Goal: Task Accomplishment & Management: Use online tool/utility

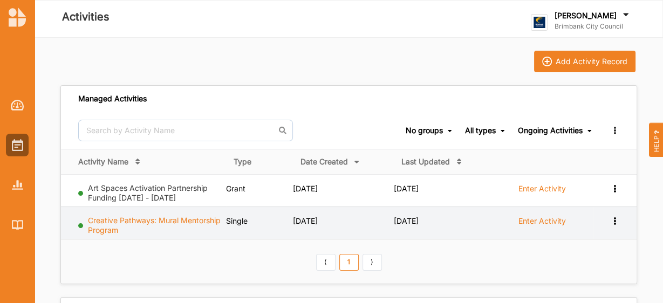
click at [176, 221] on link "Creative Pathways: Mural Mentorship Program" at bounding box center [154, 225] width 133 height 19
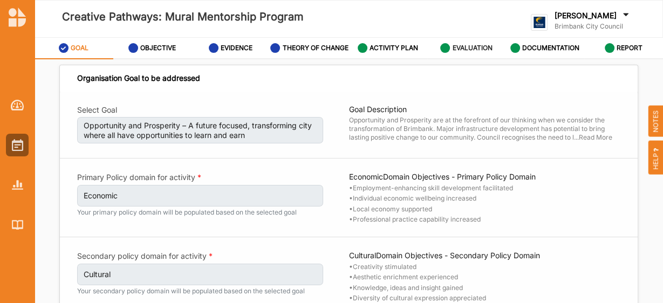
click at [468, 58] on div "EVALUATION" at bounding box center [466, 47] width 52 height 19
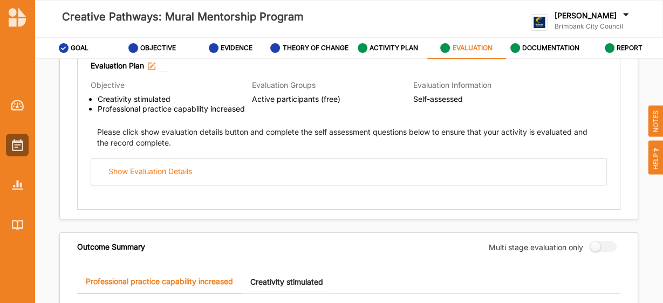
scroll to position [161, 0]
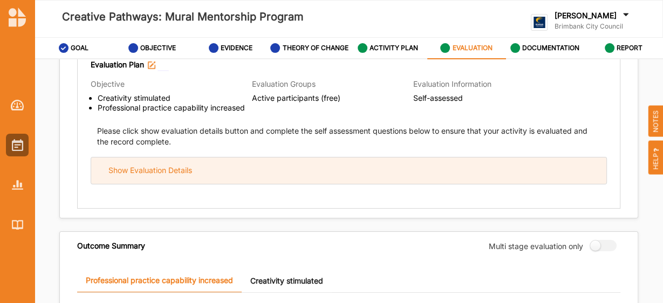
click at [355, 176] on div "Show Evaluation Details" at bounding box center [348, 171] width 515 height 26
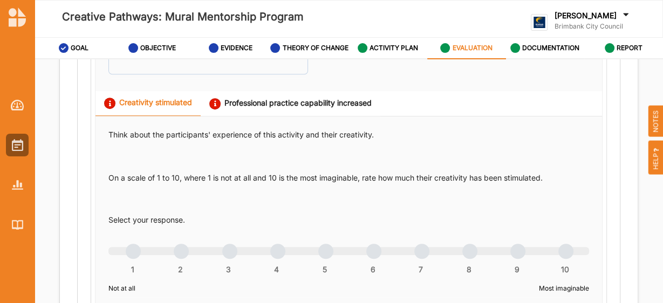
scroll to position [588, 0]
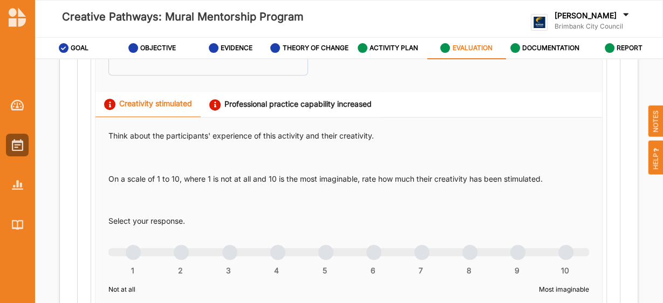
click at [274, 109] on div "Professional practice capability increased" at bounding box center [290, 104] width 162 height 11
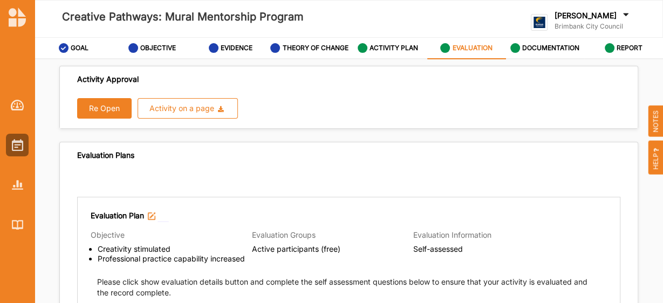
scroll to position [0, 0]
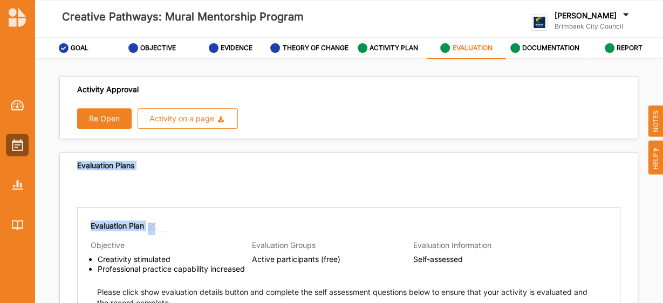
drag, startPoint x: 242, startPoint y: 175, endPoint x: 220, endPoint y: 195, distance: 29.8
click at [102, 129] on button "Re Open" at bounding box center [104, 118] width 54 height 20
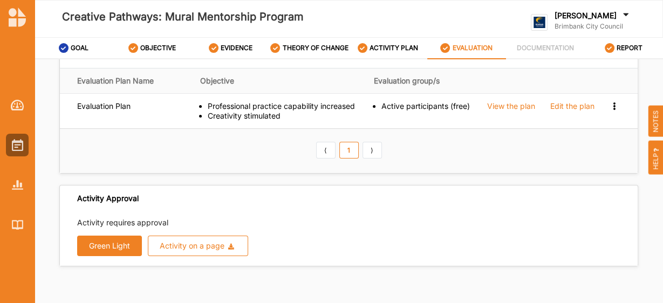
scroll to position [41, 0]
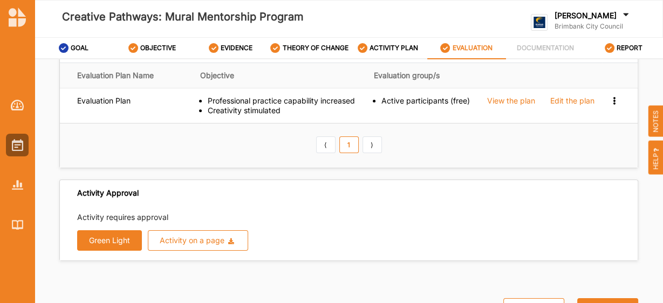
click at [101, 244] on button "Green Light" at bounding box center [109, 240] width 65 height 20
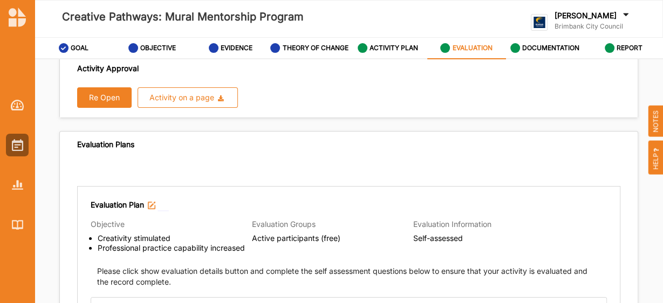
scroll to position [0, 0]
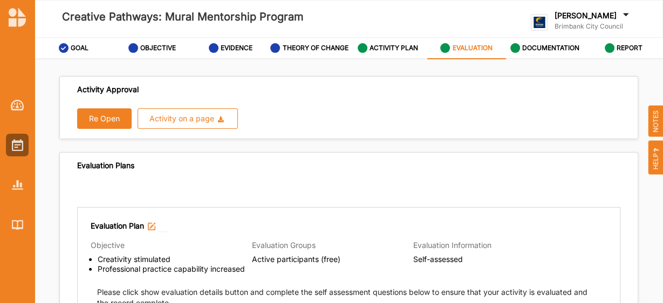
click at [114, 124] on button "Re Open" at bounding box center [104, 118] width 54 height 20
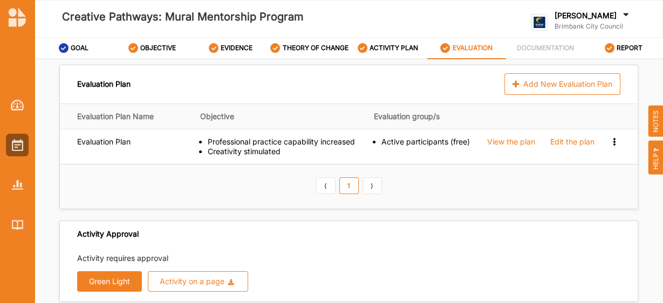
scroll to position [1, 0]
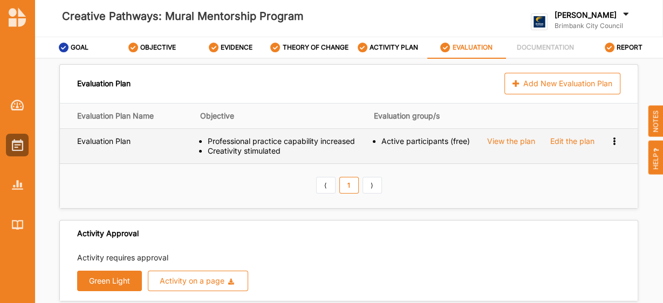
click at [561, 146] on div "Edit the plan" at bounding box center [572, 141] width 44 height 10
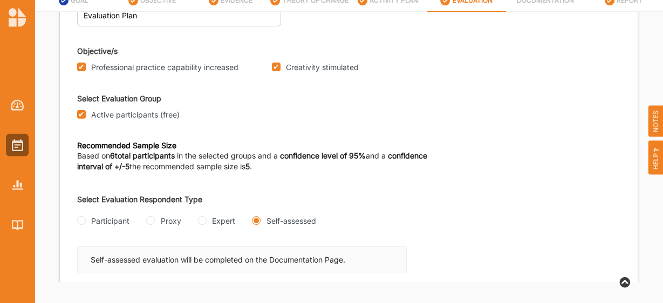
scroll to position [0, 0]
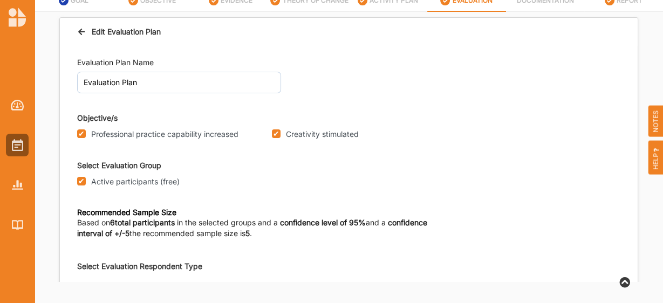
click at [317, 152] on div "Evaluation Plan Name Evaluation Plan Objective/s Professional practice capabili…" at bounding box center [348, 149] width 543 height 204
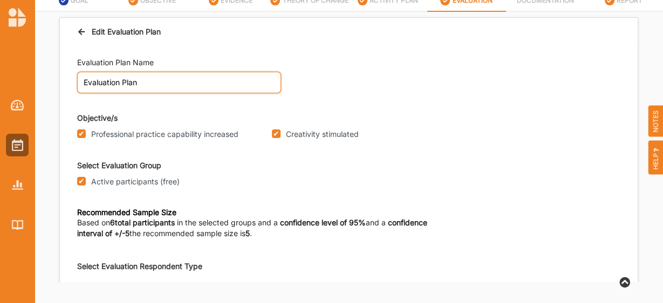
drag, startPoint x: 151, startPoint y: 83, endPoint x: 74, endPoint y: 79, distance: 76.7
click at [73, 79] on div "Evaluation Plan Name Evaluation Plan Objective/s Professional practice capabili…" at bounding box center [349, 224] width 578 height 356
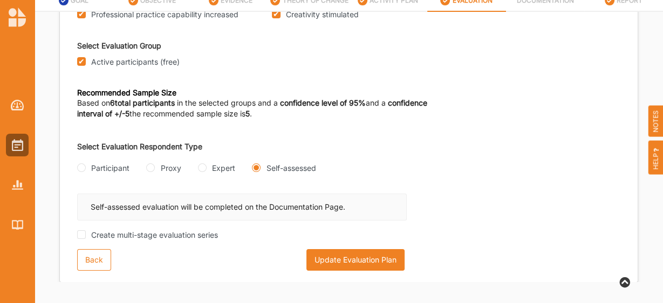
scroll to position [120, 0]
type input "Program Evaluation"
click at [330, 258] on button "Update Evaluation Plan" at bounding box center [355, 260] width 98 height 22
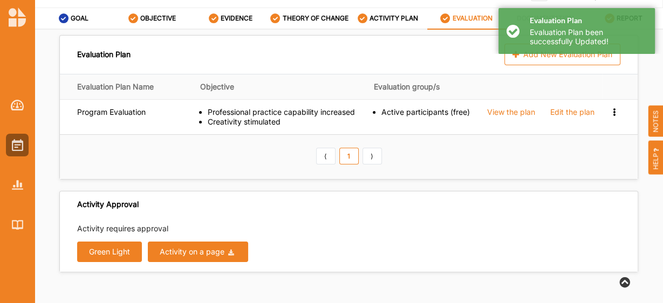
scroll to position [25, 0]
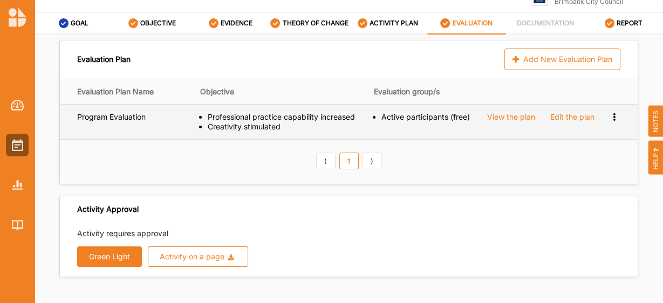
click at [562, 122] on div "Edit the plan" at bounding box center [572, 117] width 44 height 10
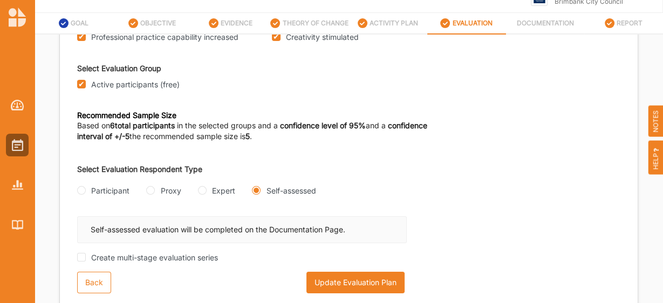
scroll to position [54, 0]
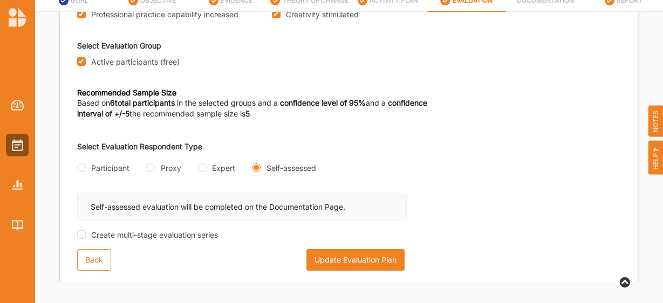
drag, startPoint x: 331, startPoint y: 261, endPoint x: 318, endPoint y: 259, distance: 12.5
click at [318, 259] on button "Update Evaluation Plan" at bounding box center [355, 260] width 98 height 22
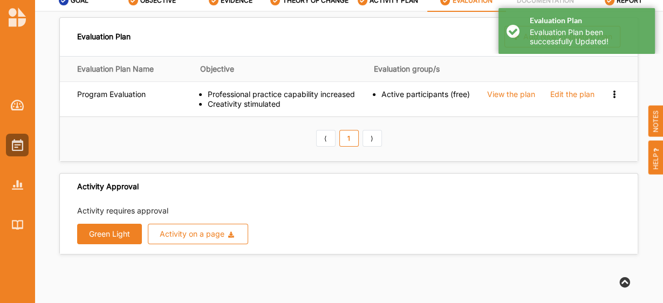
scroll to position [0, 0]
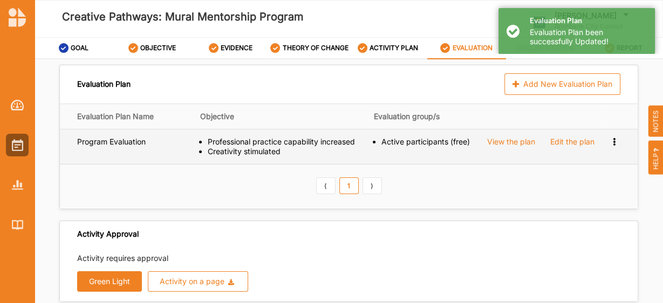
drag, startPoint x: 492, startPoint y: 146, endPoint x: 453, endPoint y: 150, distance: 40.1
click at [453, 147] on div "Active participants (free)" at bounding box center [426, 142] width 91 height 10
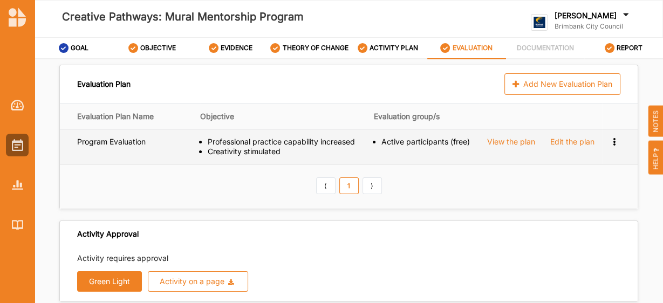
click at [496, 147] on div "View the plan" at bounding box center [511, 142] width 48 height 10
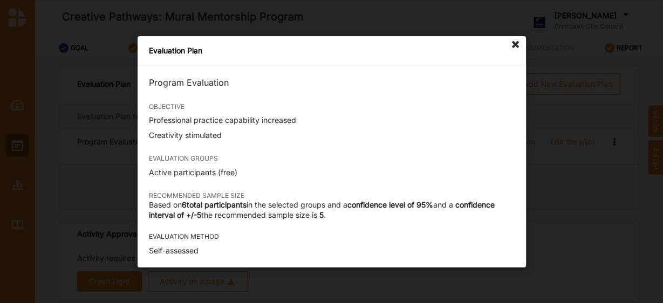
click at [519, 47] on icon at bounding box center [515, 44] width 17 height 17
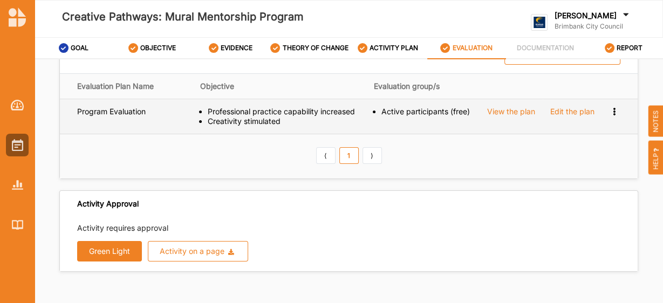
scroll to position [41, 0]
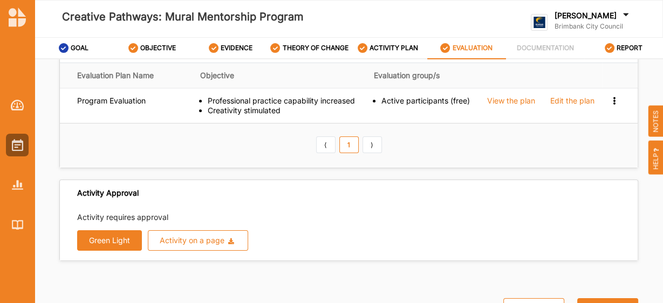
click at [113, 247] on button "Green Light" at bounding box center [109, 240] width 65 height 20
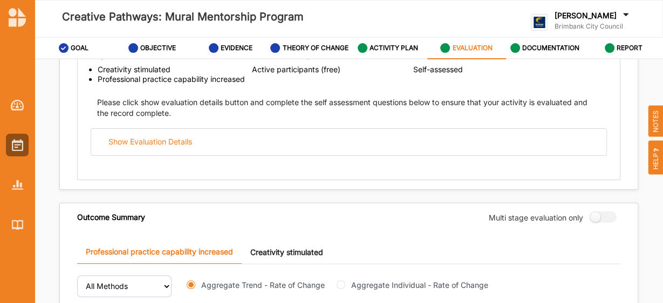
scroll to position [202, 0]
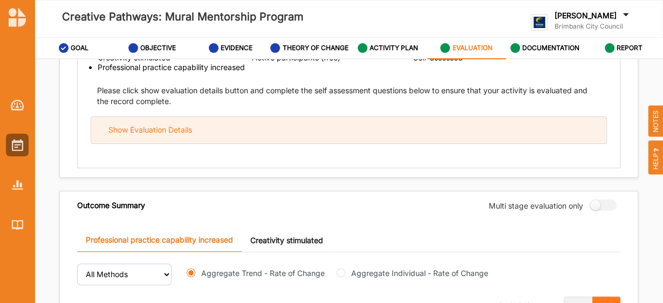
click at [159, 141] on div "Show Evaluation Details" at bounding box center [348, 130] width 515 height 26
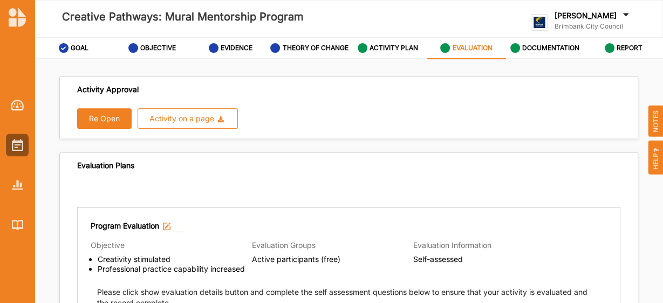
scroll to position [0, 0]
click at [107, 128] on button "Re Open" at bounding box center [104, 118] width 54 height 20
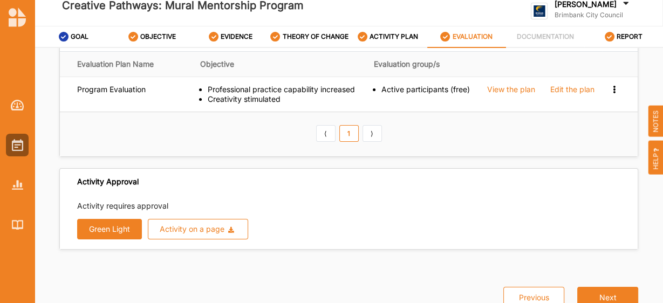
scroll to position [41, 0]
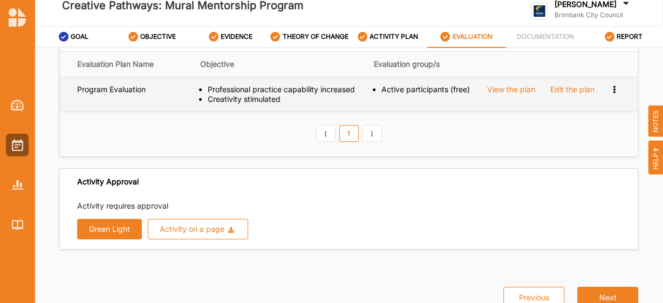
click at [553, 94] on div "Edit the plan" at bounding box center [572, 90] width 44 height 10
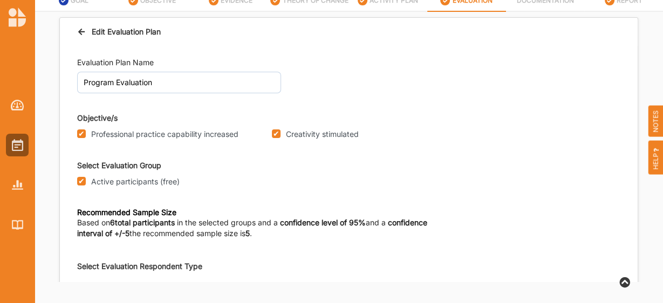
scroll to position [0, 0]
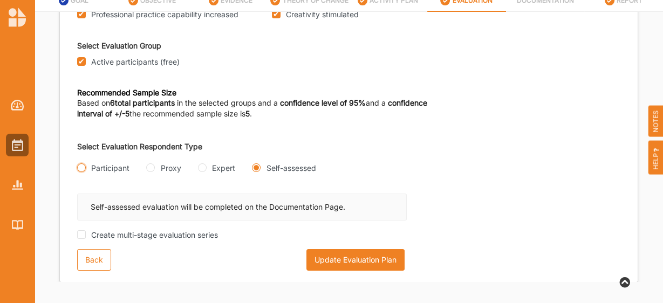
click at [79, 167] on input "Participant" at bounding box center [81, 167] width 9 height 9
radio input "true"
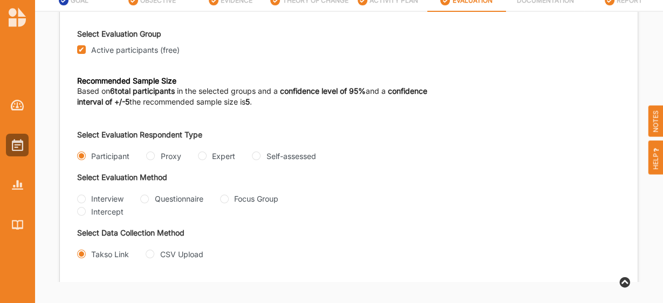
scroll to position [132, 0]
click at [256, 155] on input "Self-assessed" at bounding box center [256, 155] width 9 height 9
radio input "true"
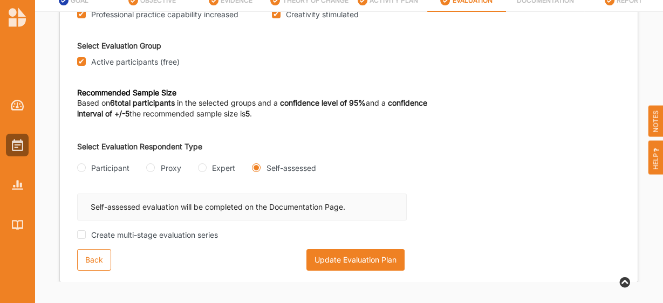
scroll to position [120, 0]
click at [348, 262] on button "Update Evaluation Plan" at bounding box center [355, 260] width 98 height 22
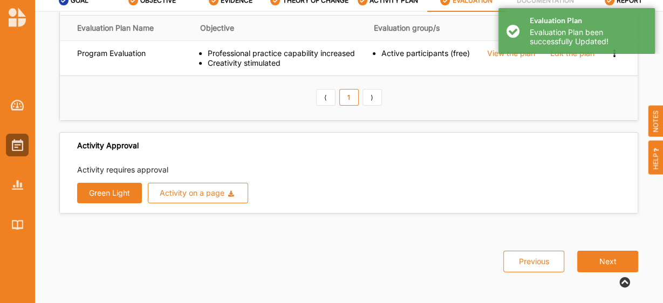
scroll to position [0, 0]
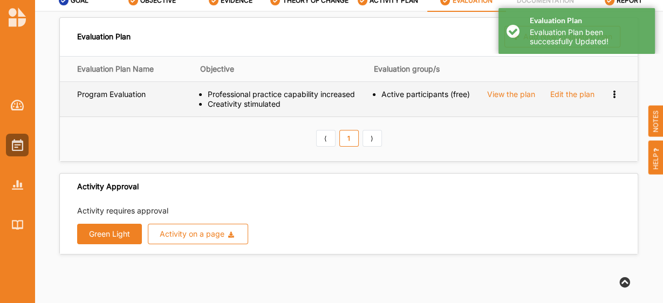
click at [503, 92] on div "View the plan" at bounding box center [511, 95] width 48 height 10
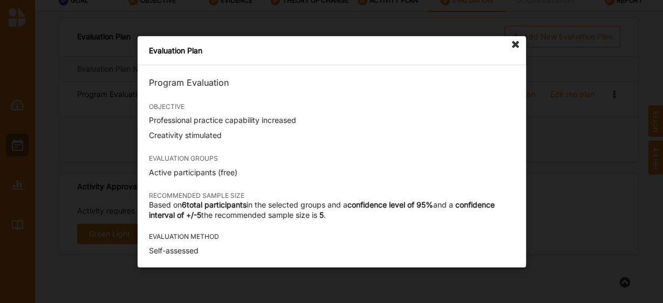
click at [552, 110] on div "Evaluation Plan Program Evaluation OBJECTIVE Professional practice capability i…" at bounding box center [331, 151] width 663 height 303
click at [512, 39] on icon at bounding box center [515, 44] width 17 height 17
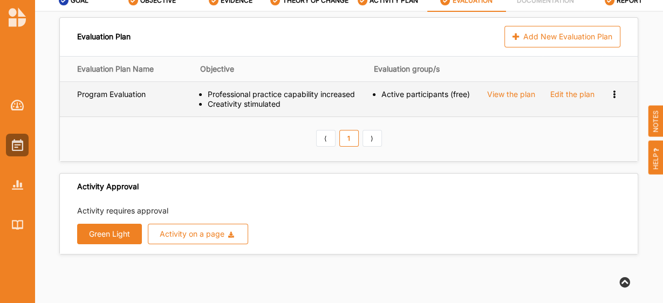
click at [612, 90] on icon at bounding box center [614, 94] width 9 height 8
click at [593, 111] on div "Preview Survey" at bounding box center [583, 111] width 55 height 8
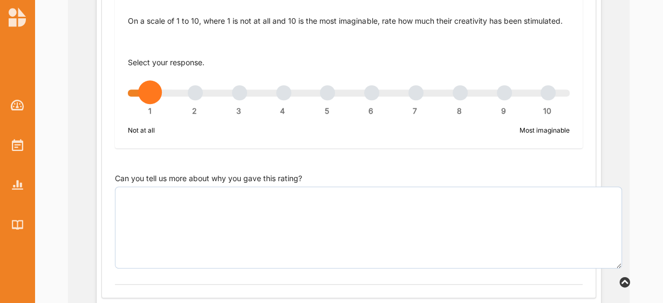
scroll to position [765, 0]
